Goal: Book appointment/travel/reservation

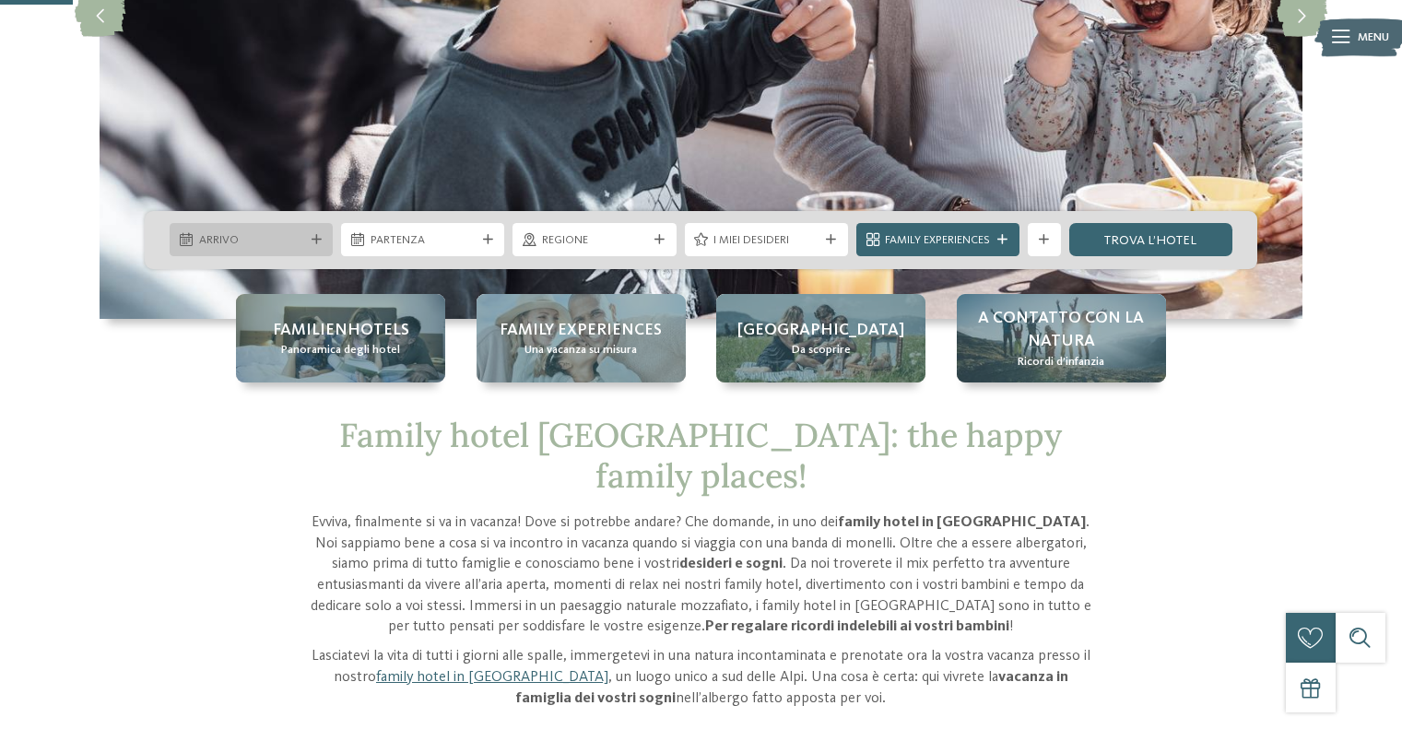
click at [313, 237] on icon at bounding box center [317, 240] width 10 height 10
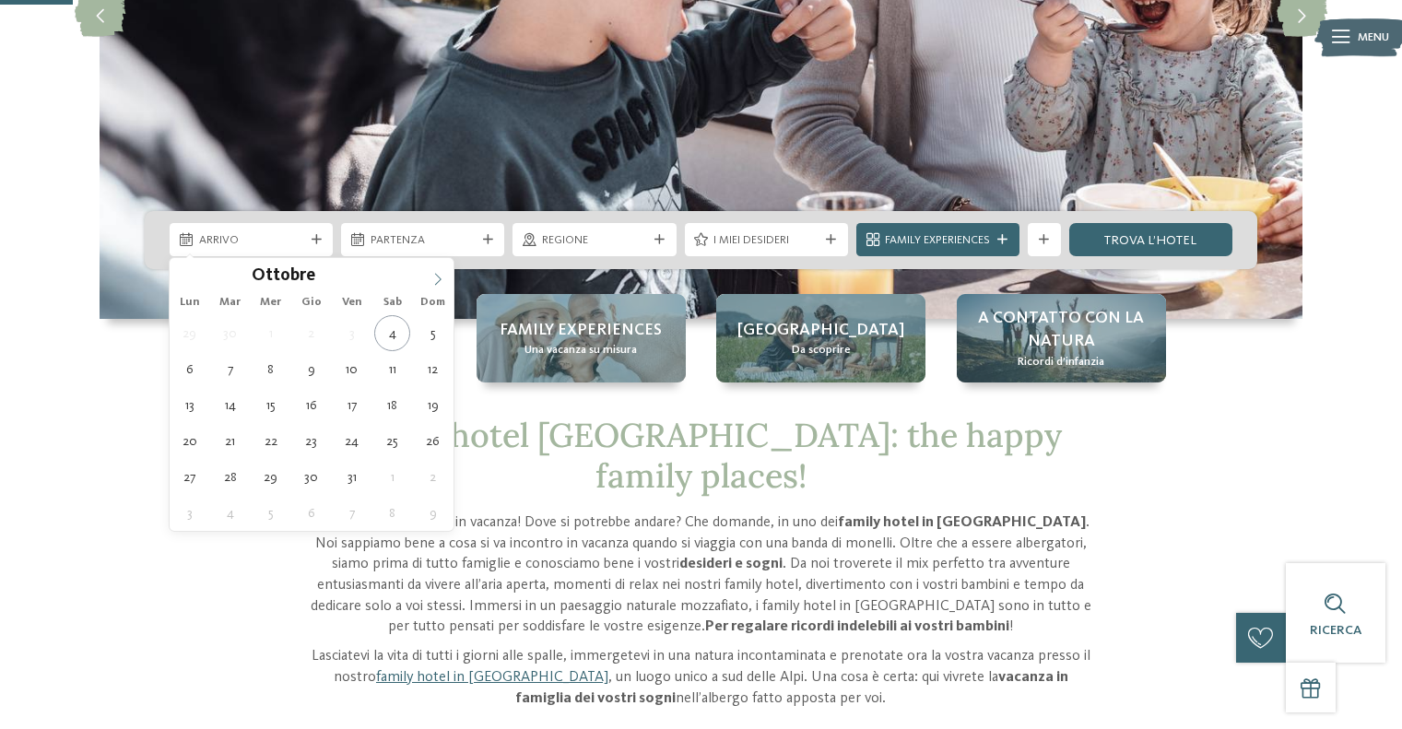
click at [435, 285] on span at bounding box center [437, 273] width 31 height 31
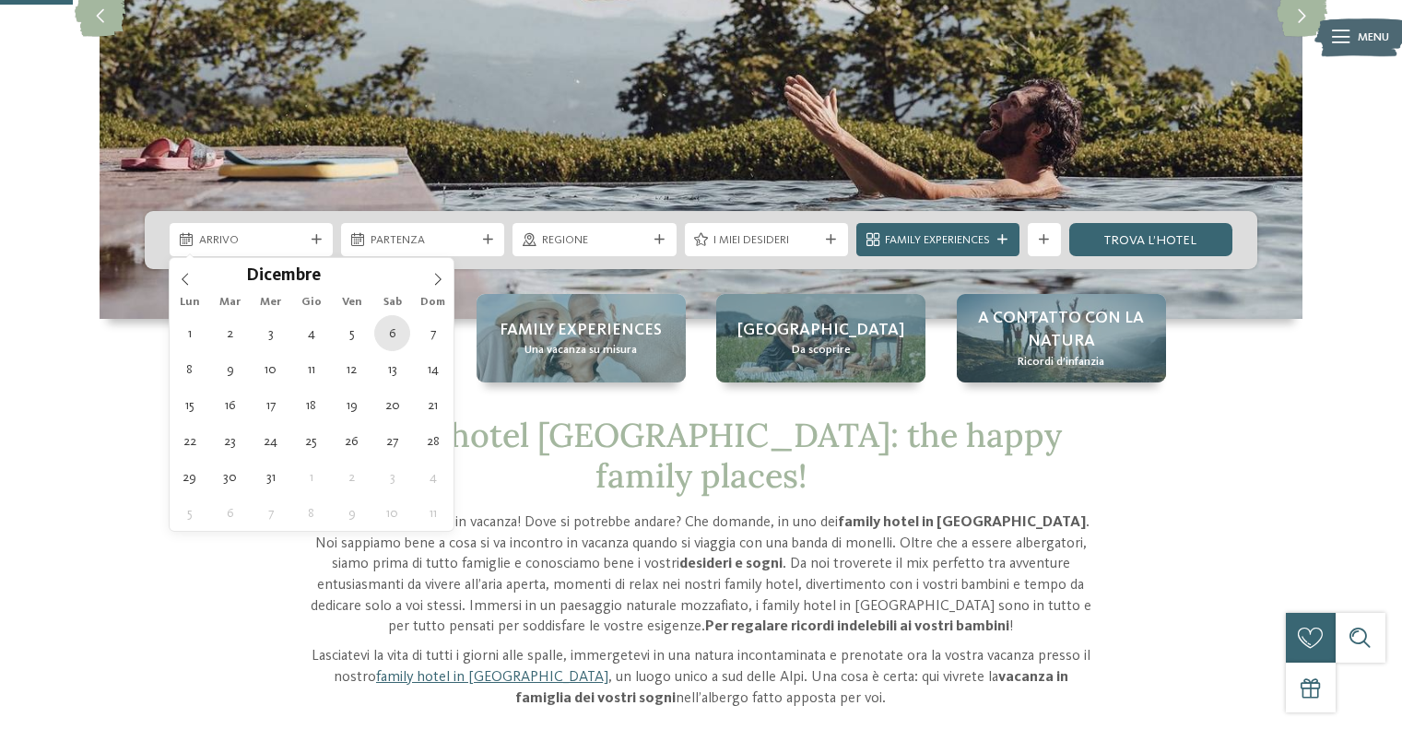
type div "[DATE]"
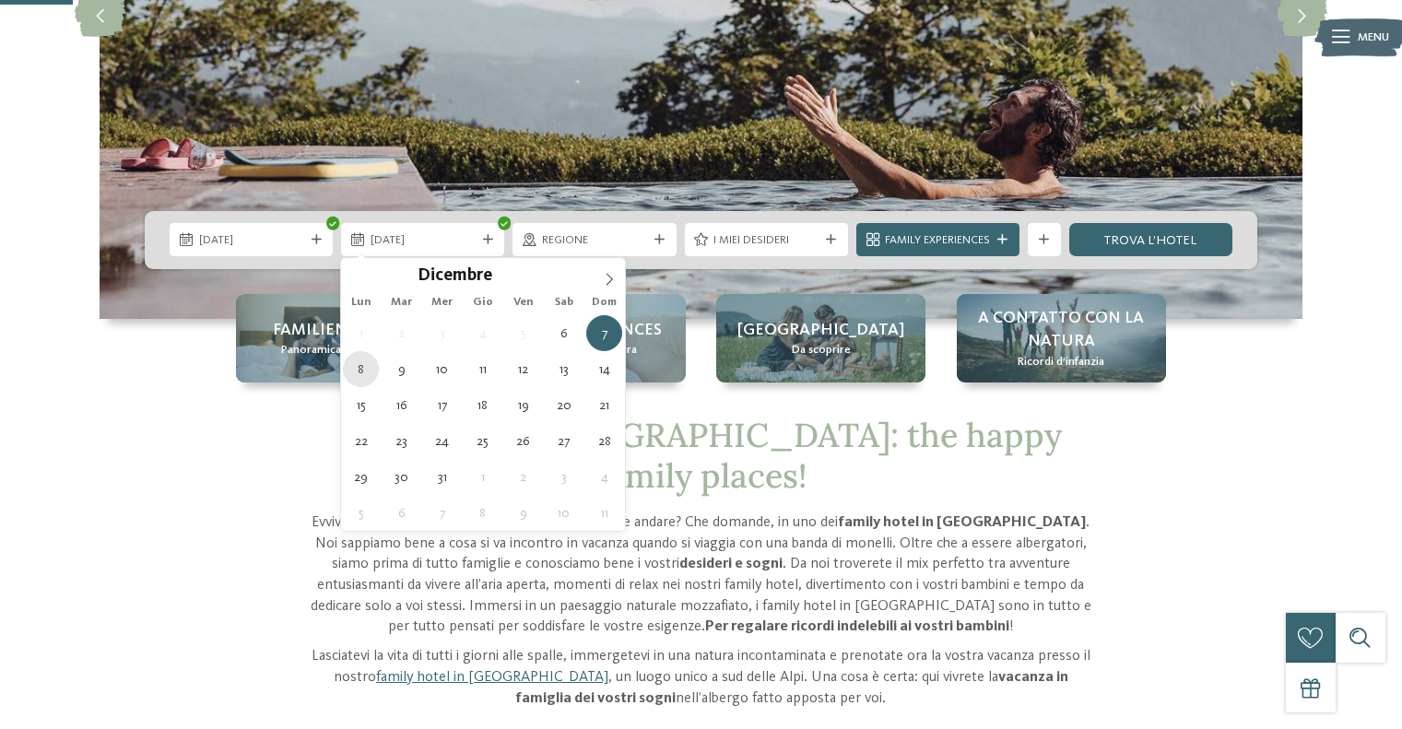
type div "[DATE]"
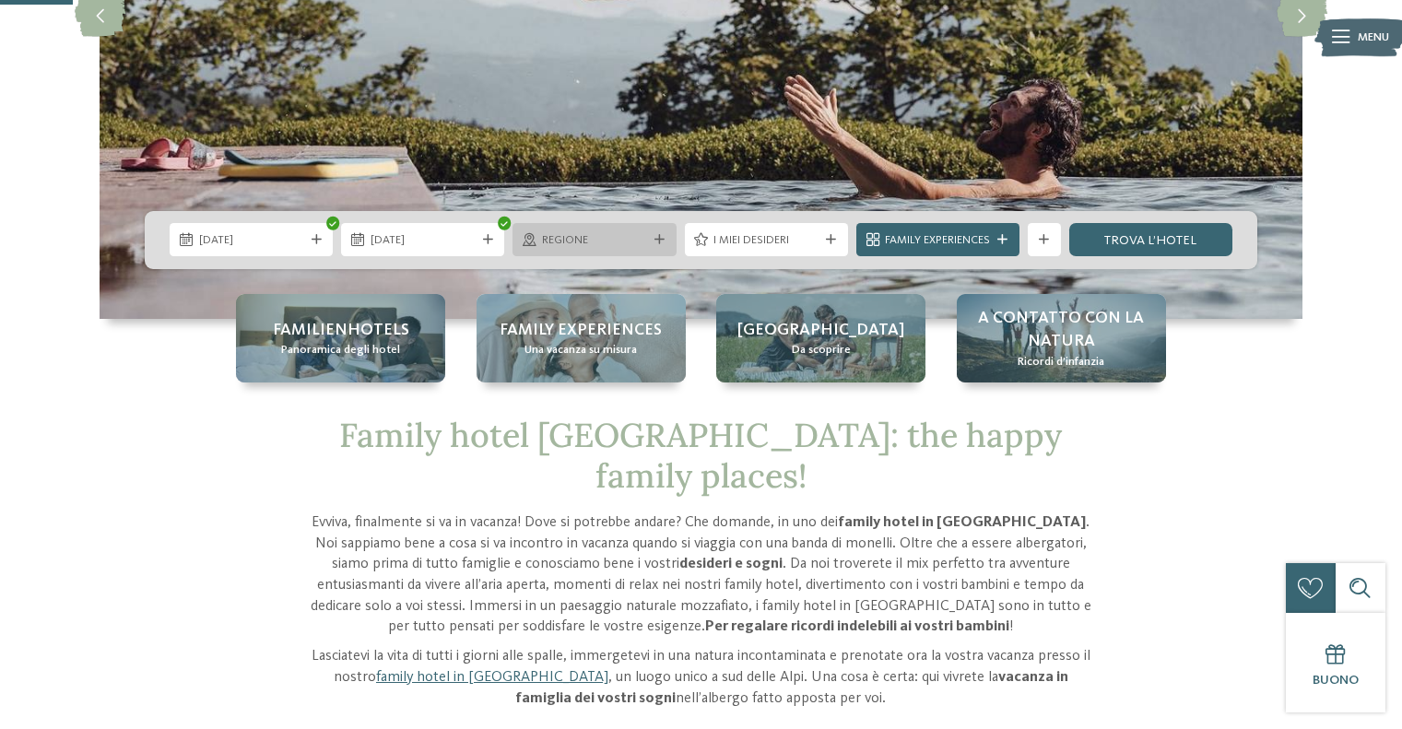
click at [640, 239] on span "Regione" at bounding box center [594, 240] width 105 height 17
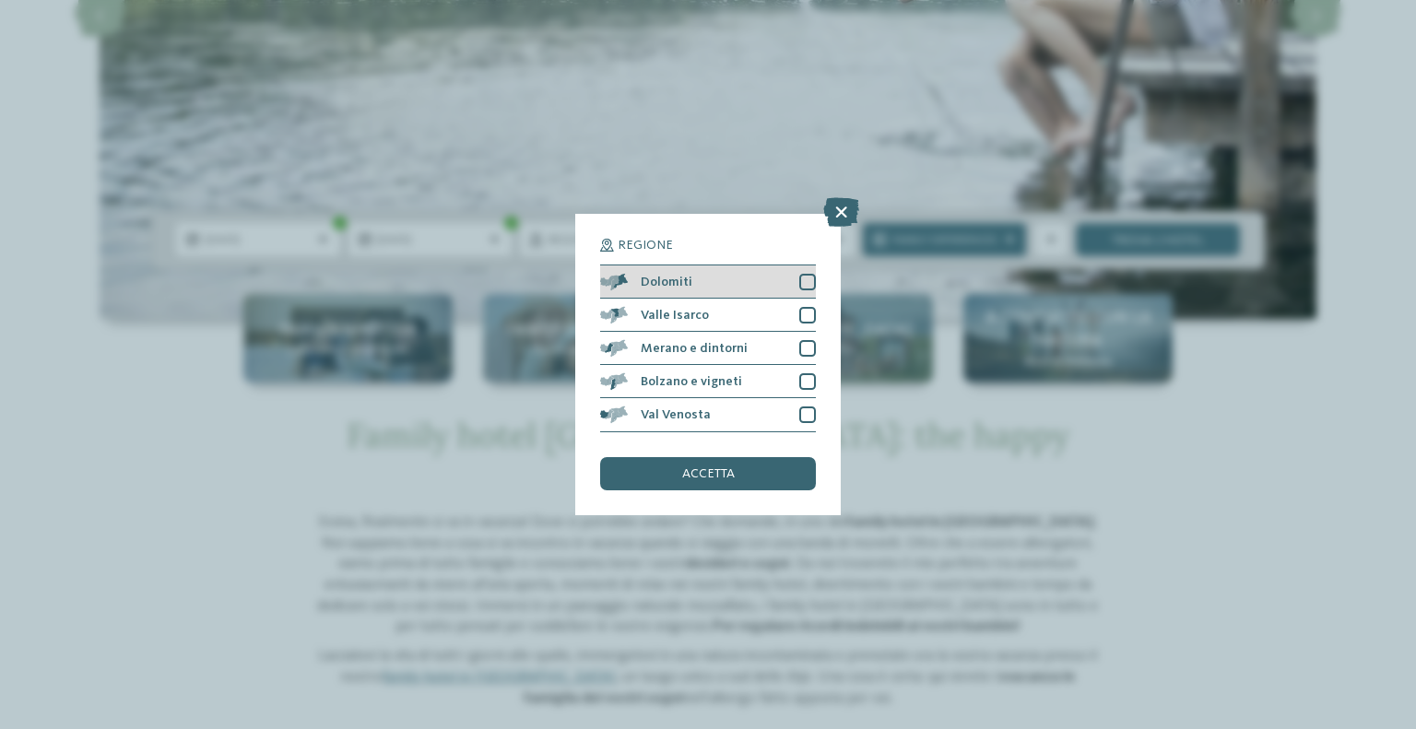
click at [797, 279] on div "Dolomiti" at bounding box center [708, 281] width 216 height 33
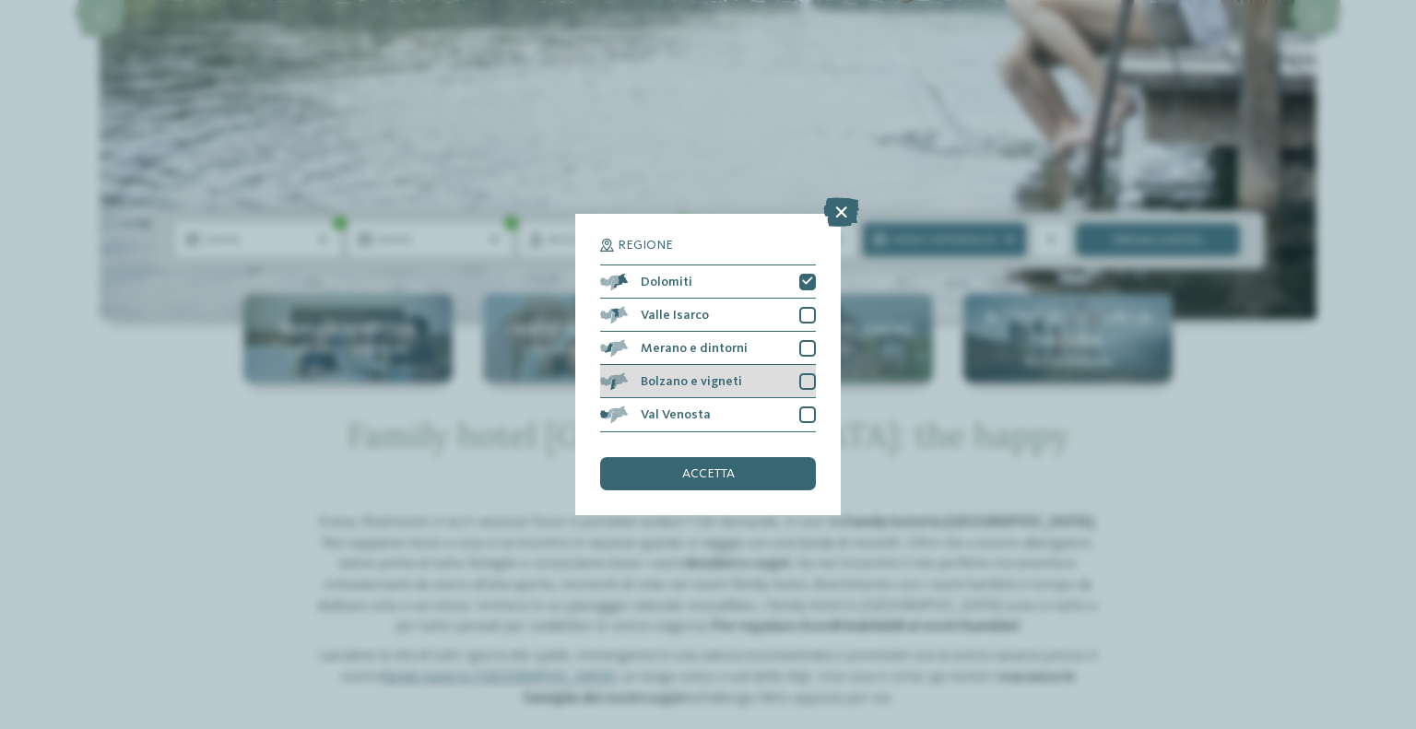
click at [804, 376] on div at bounding box center [807, 381] width 17 height 17
click at [765, 472] on div "accetta" at bounding box center [708, 473] width 216 height 33
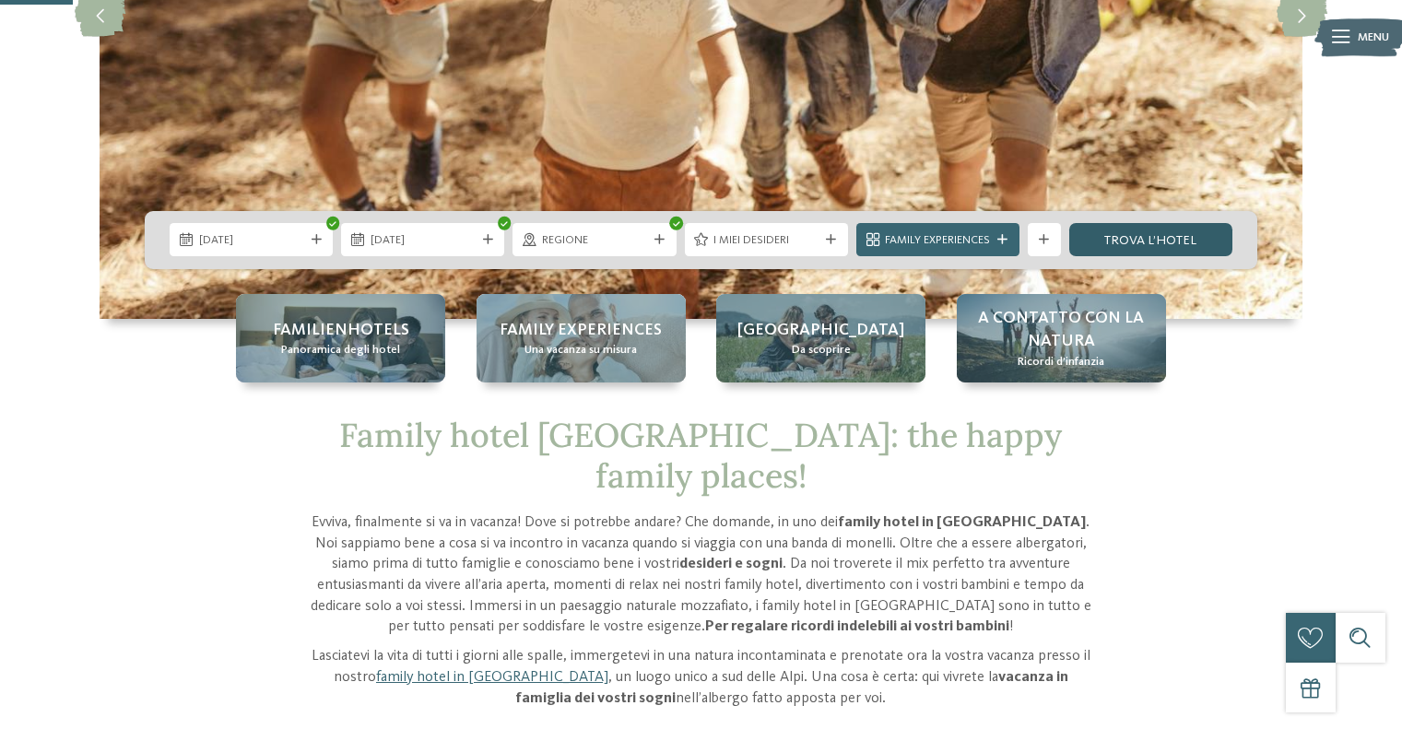
click at [1155, 239] on link "trova l’hotel" at bounding box center [1150, 239] width 163 height 33
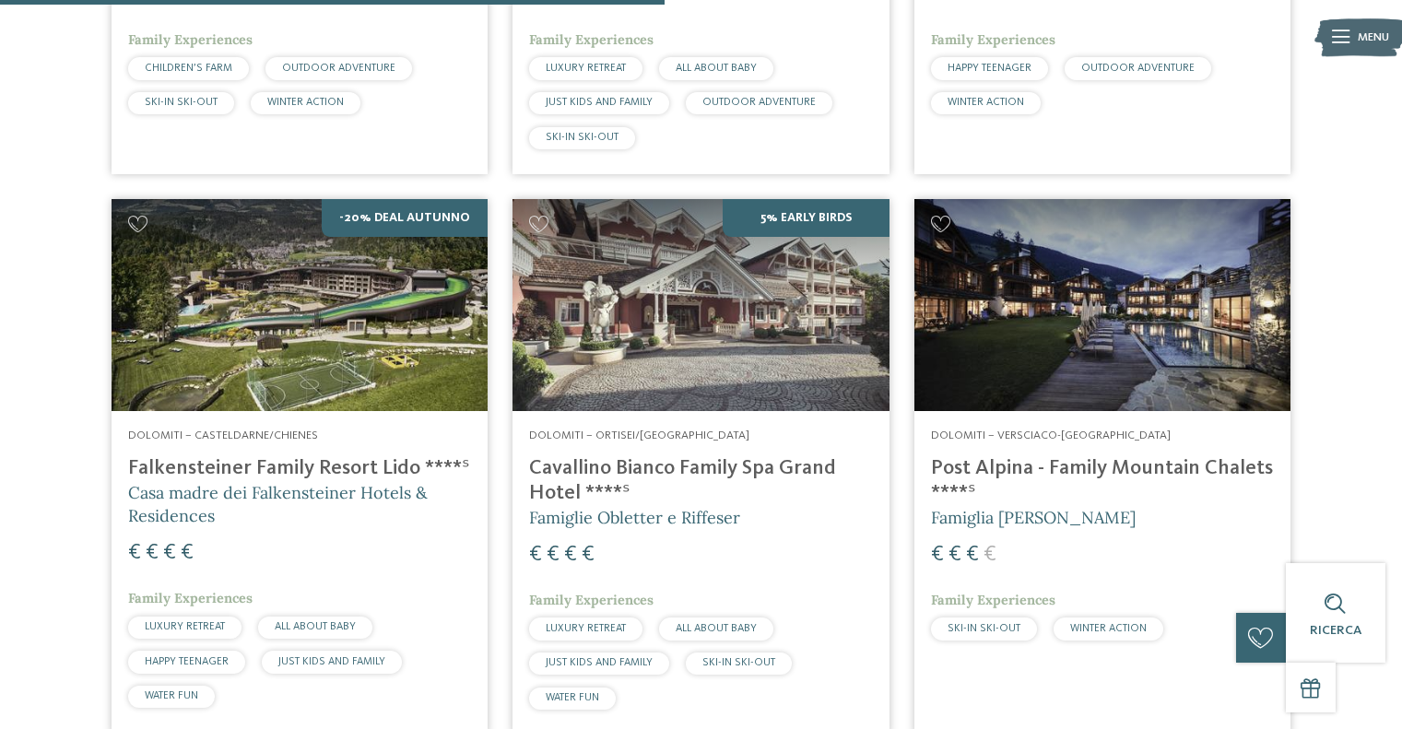
scroll to position [994, 0]
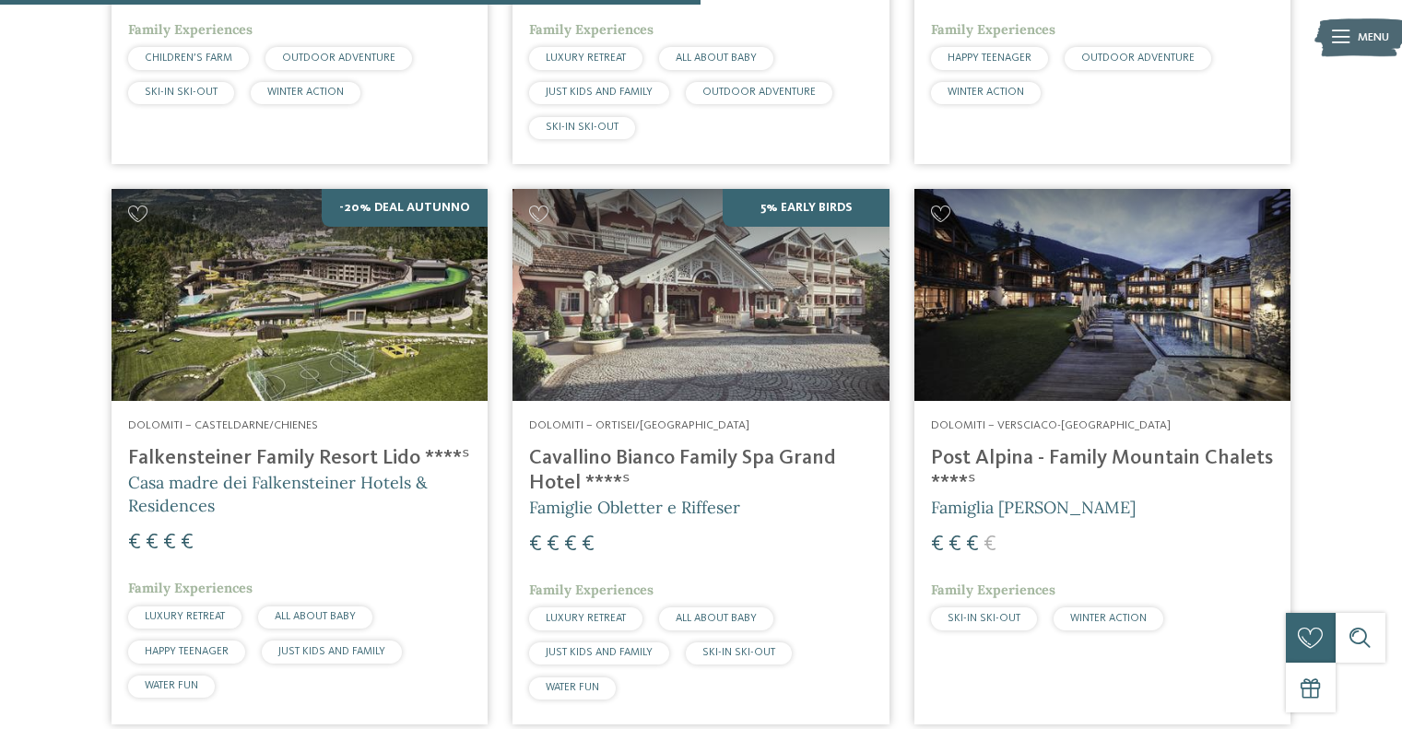
click at [391, 309] on img at bounding box center [300, 295] width 376 height 212
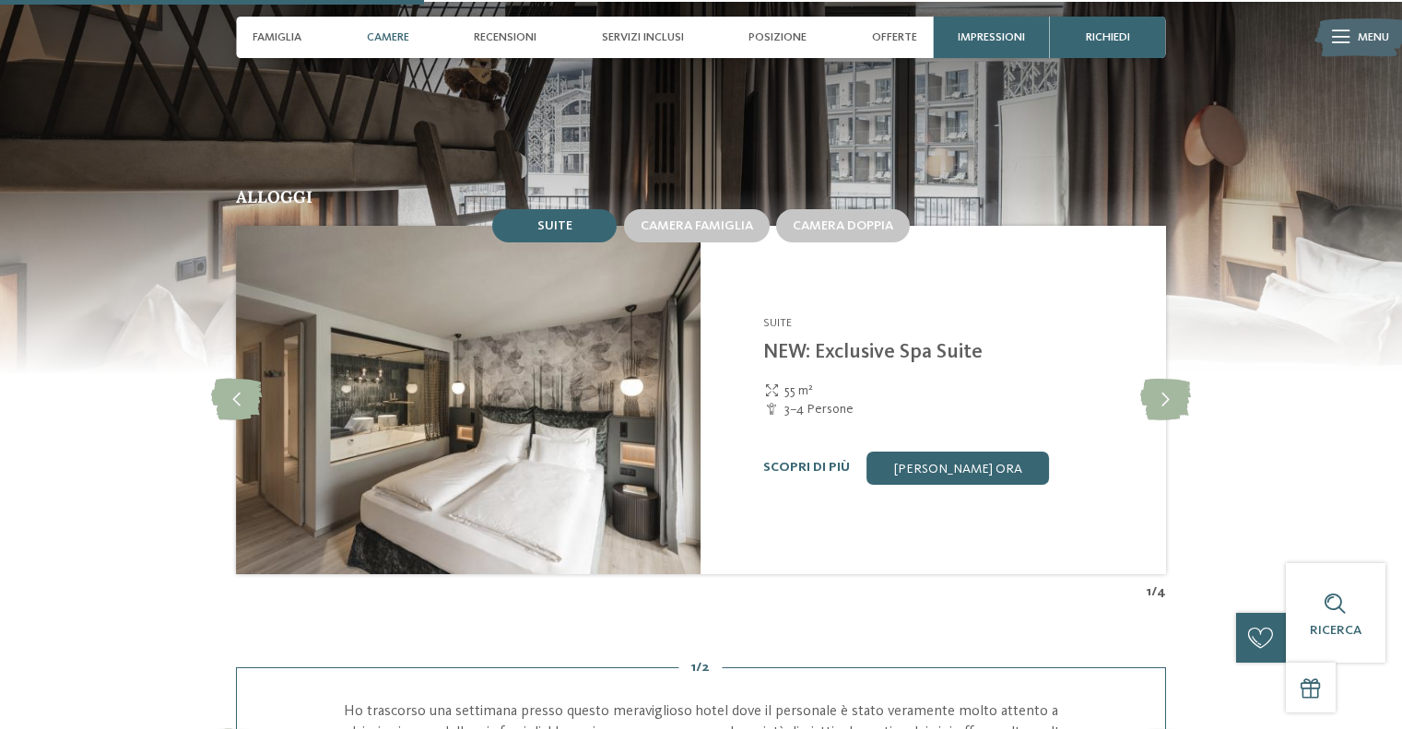
scroll to position [1751, 0]
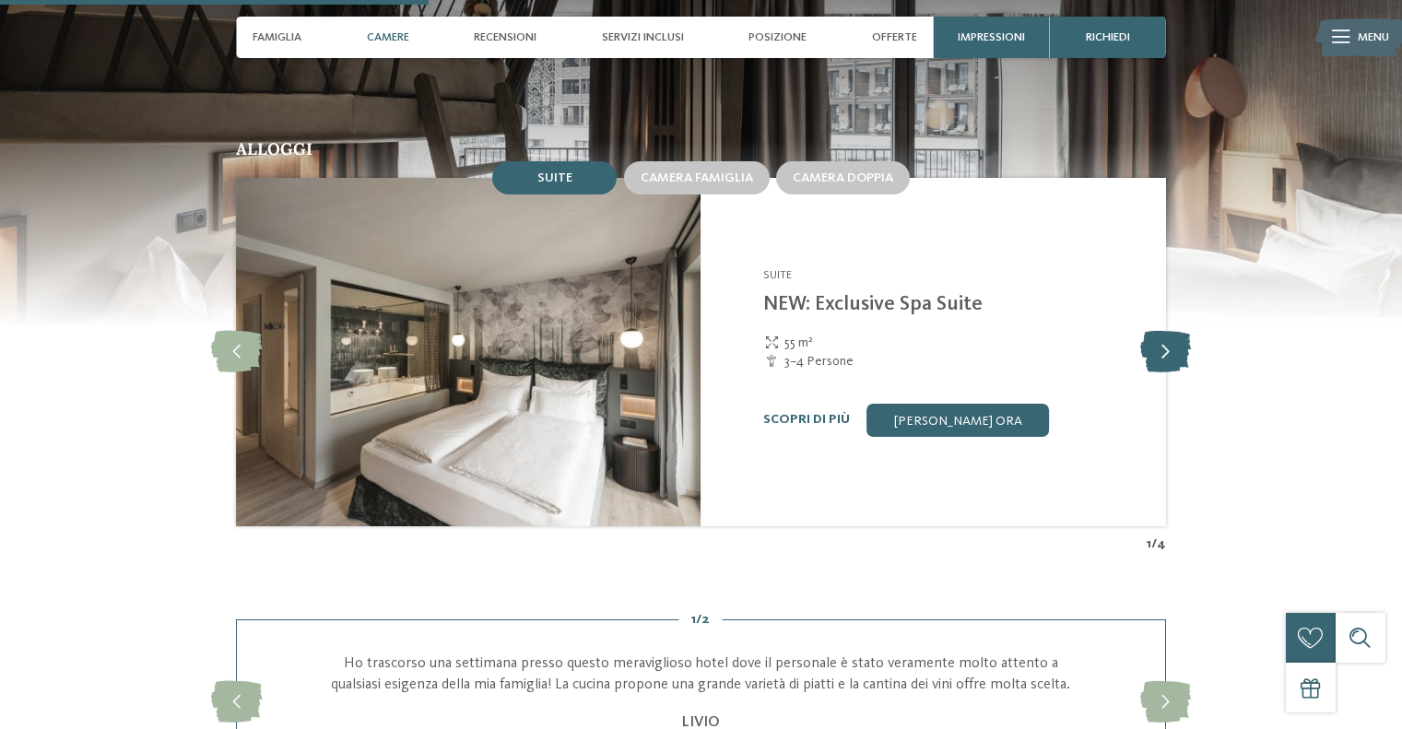
click at [1155, 339] on icon at bounding box center [1165, 351] width 51 height 41
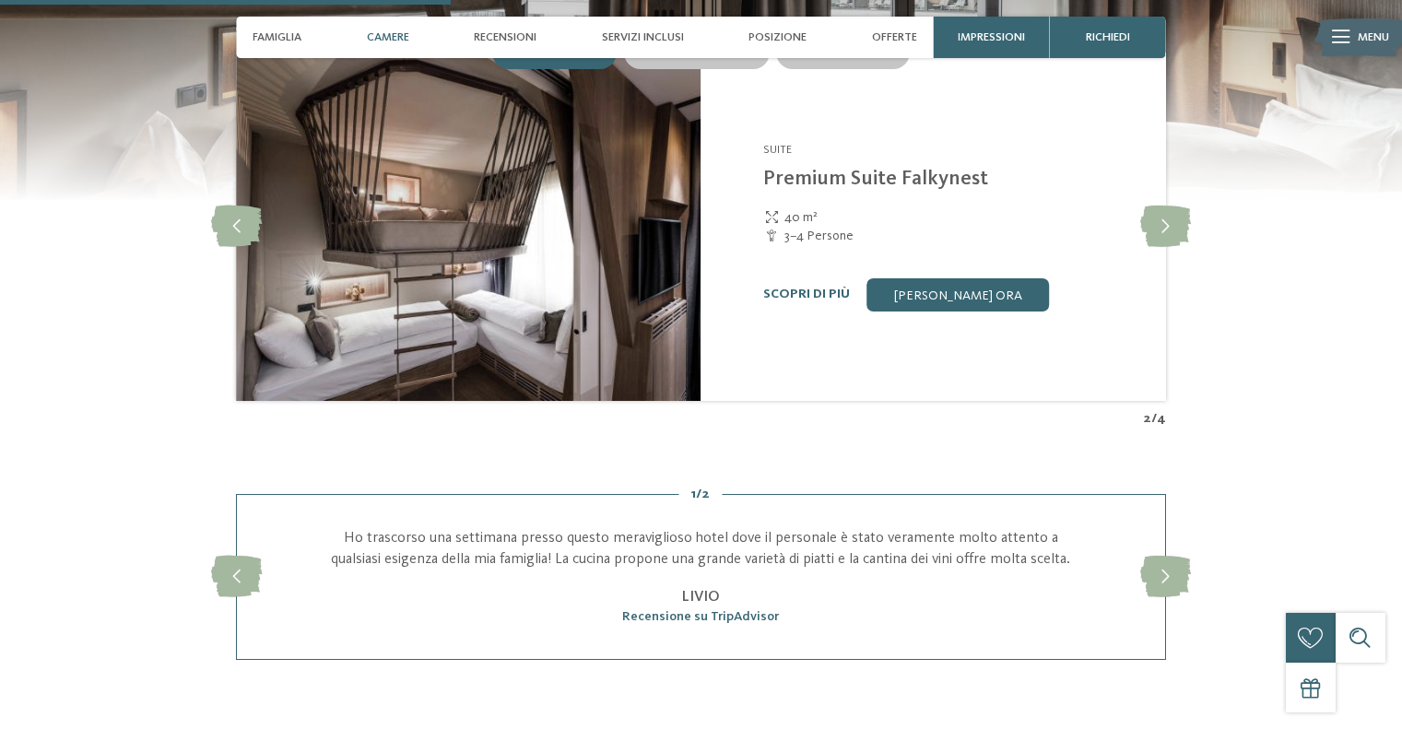
scroll to position [1843, 0]
